Goal: Task Accomplishment & Management: Complete application form

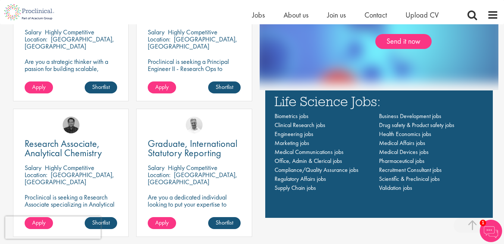
scroll to position [514, 0]
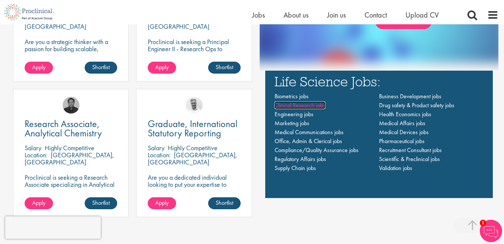
click at [299, 103] on span "Clinical Research jobs" at bounding box center [300, 105] width 51 height 8
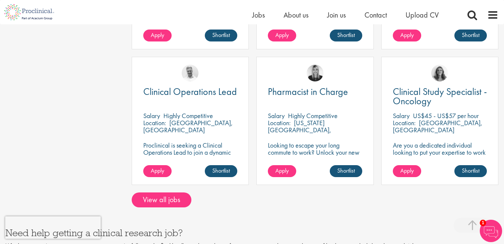
scroll to position [604, 0]
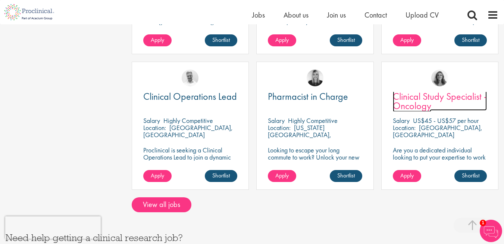
click at [419, 97] on span "Clinical Study Specialist - Oncology" at bounding box center [440, 101] width 94 height 22
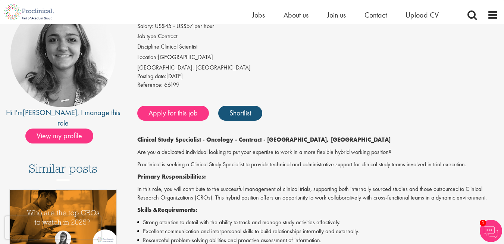
scroll to position [79, 0]
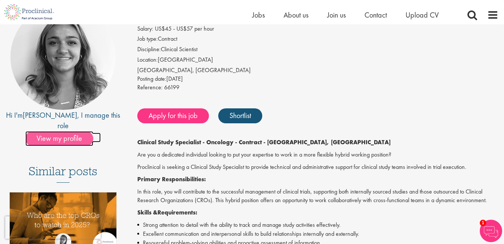
click at [54, 131] on span "View my profile" at bounding box center [59, 138] width 68 height 15
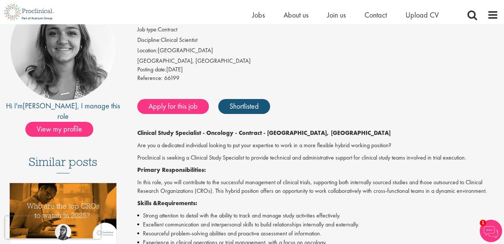
scroll to position [79, 0]
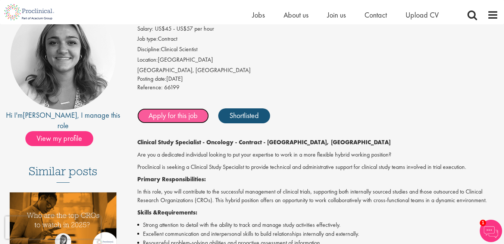
click at [185, 114] on link "Apply for this job" at bounding box center [173, 115] width 72 height 15
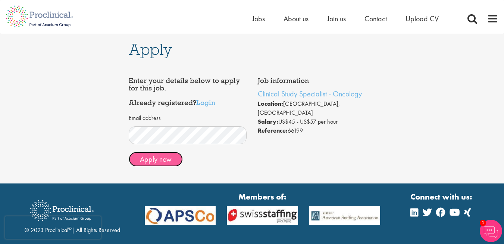
click at [159, 160] on button "Apply now" at bounding box center [156, 159] width 54 height 15
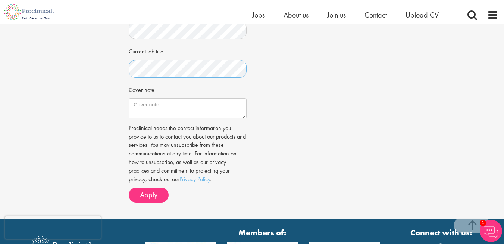
scroll to position [229, 0]
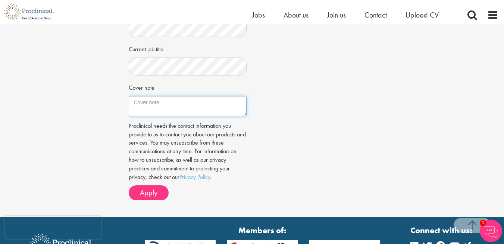
click at [226, 116] on textarea "Cover note" at bounding box center [188, 106] width 118 height 20
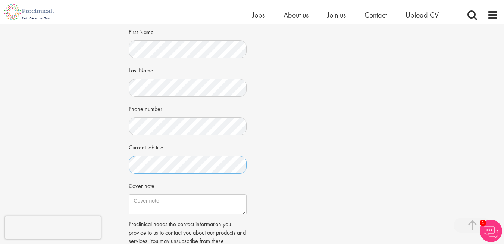
scroll to position [205, 0]
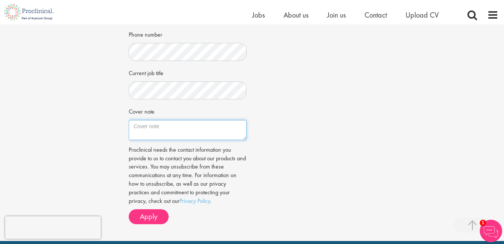
paste textarea "To: Hiring Manager I am confident that my skills and background align with the …"
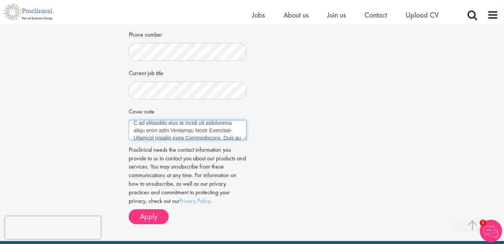
scroll to position [0, 0]
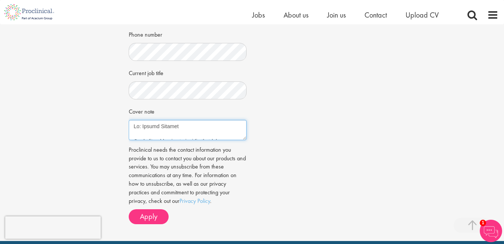
click at [188, 133] on textarea "Cover note" at bounding box center [188, 130] width 118 height 20
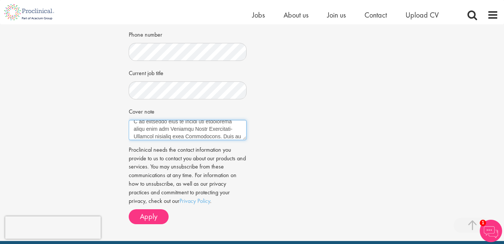
click at [215, 130] on textarea "Cover note" at bounding box center [188, 130] width 118 height 20
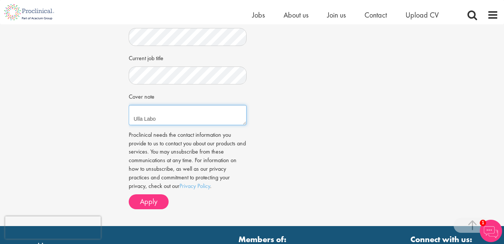
scroll to position [235, 0]
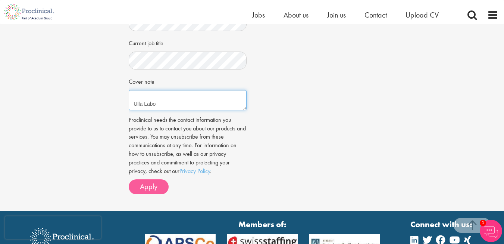
type textarea "To: Hiring Manager I am confident that my skills and background align with the …"
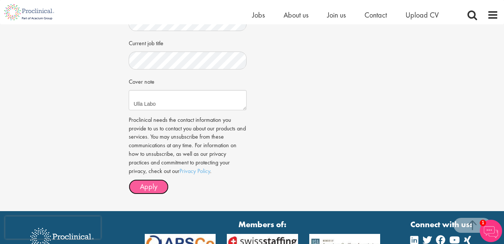
click at [144, 191] on span "Apply" at bounding box center [149, 186] width 18 height 10
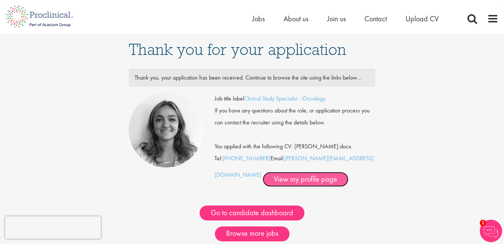
click at [264, 181] on link "View my profile page" at bounding box center [306, 179] width 86 height 15
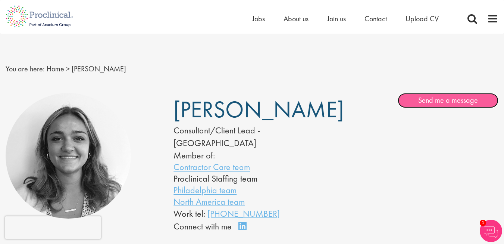
click at [454, 102] on link "Send me a message" at bounding box center [448, 100] width 101 height 15
